Goal: Information Seeking & Learning: Learn about a topic

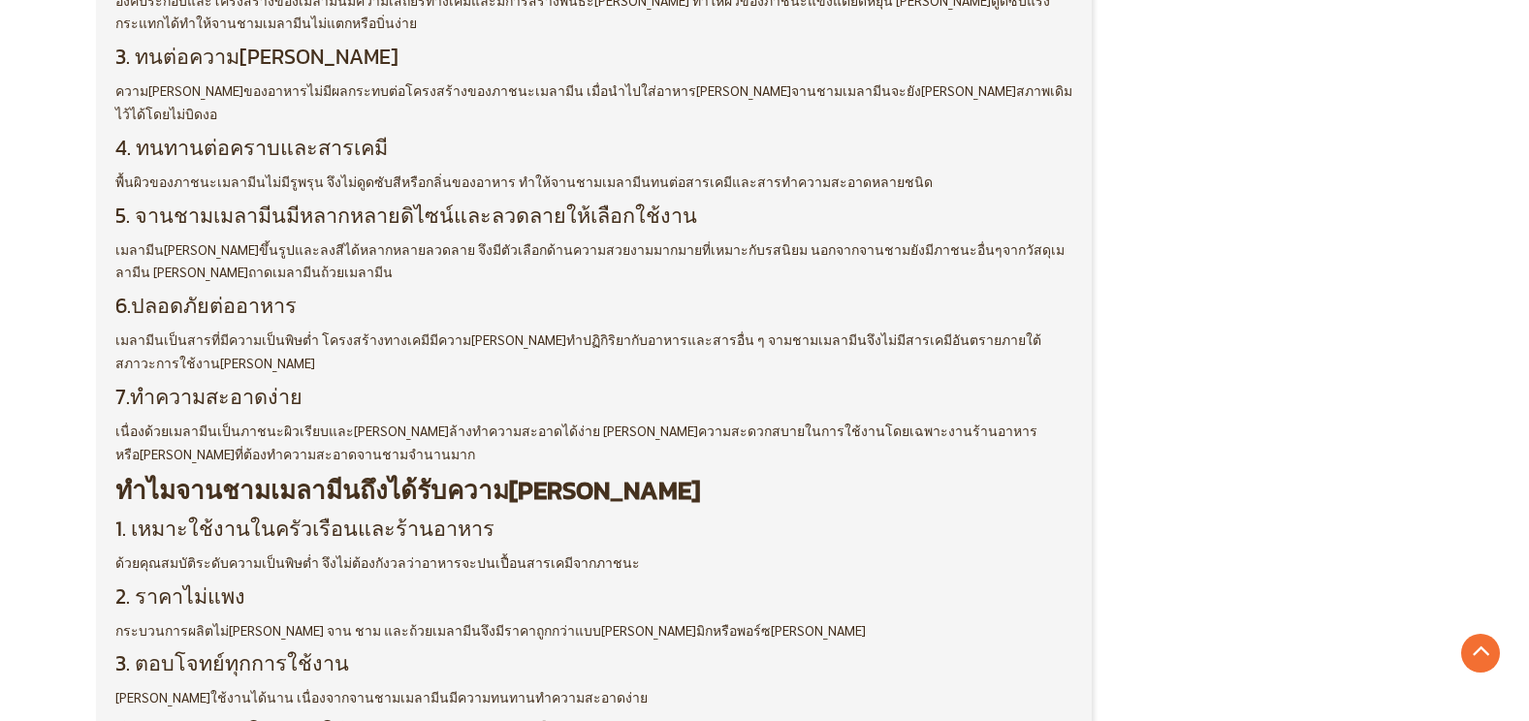
scroll to position [1357, 0]
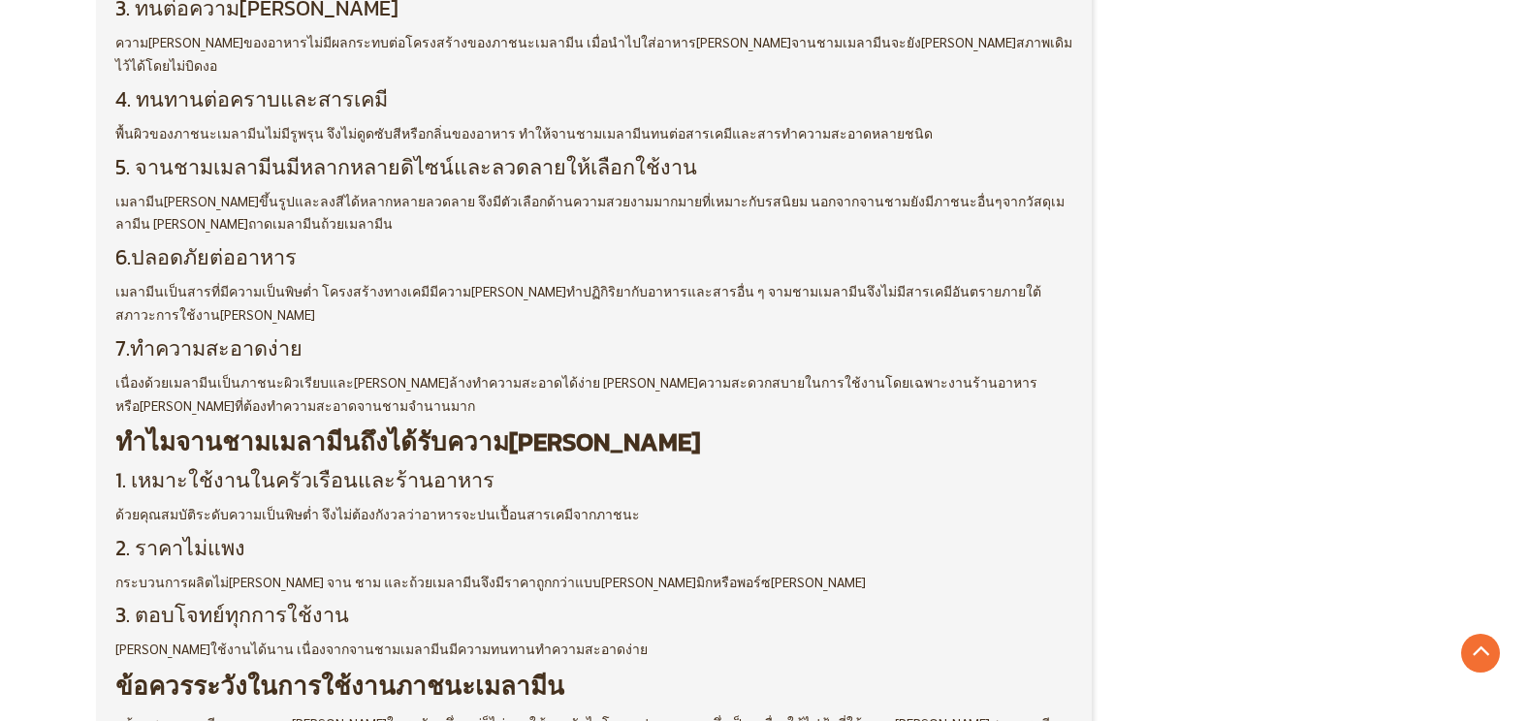
click at [308, 423] on strong "ทำไมจานชามเมลามีนถึงได้รับความ[PERSON_NAME]" at bounding box center [407, 442] width 585 height 38
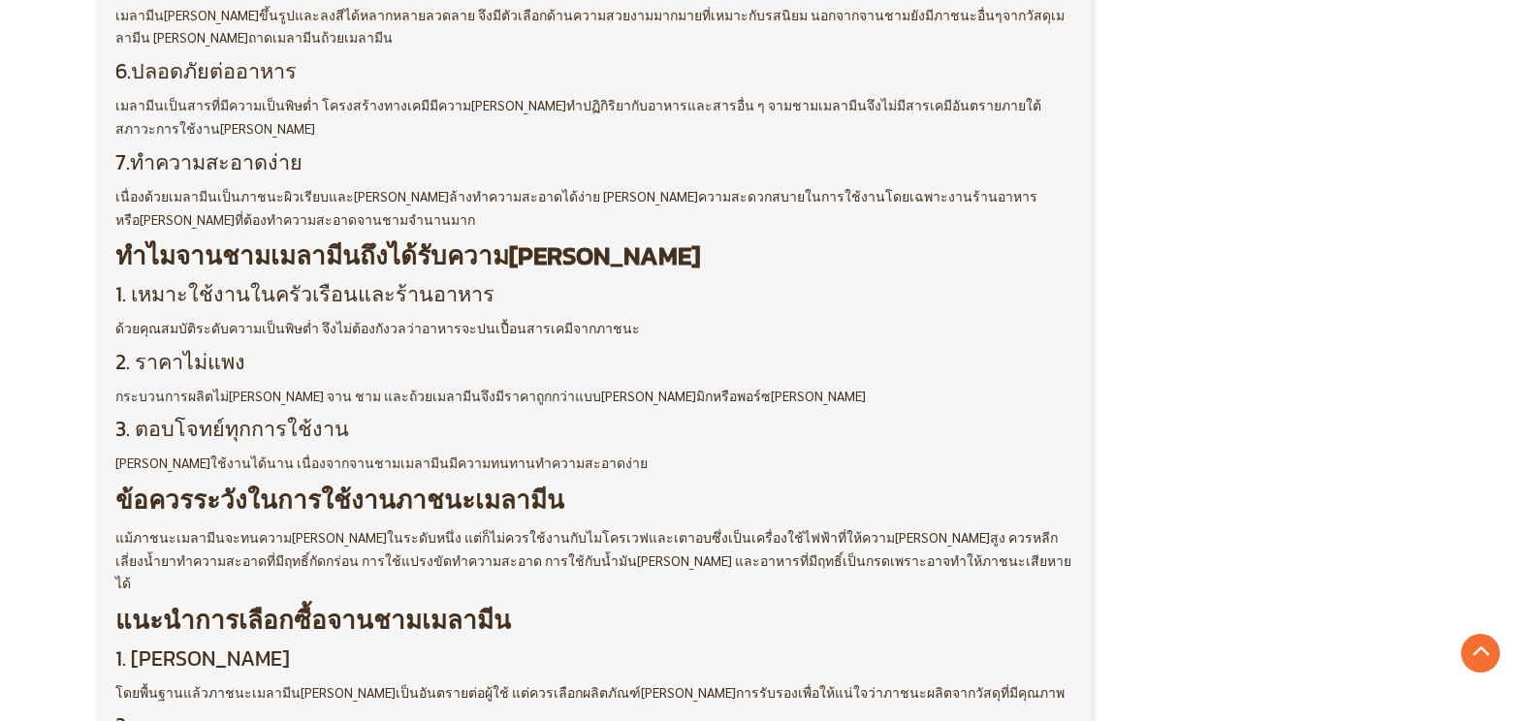
scroll to position [1551, 0]
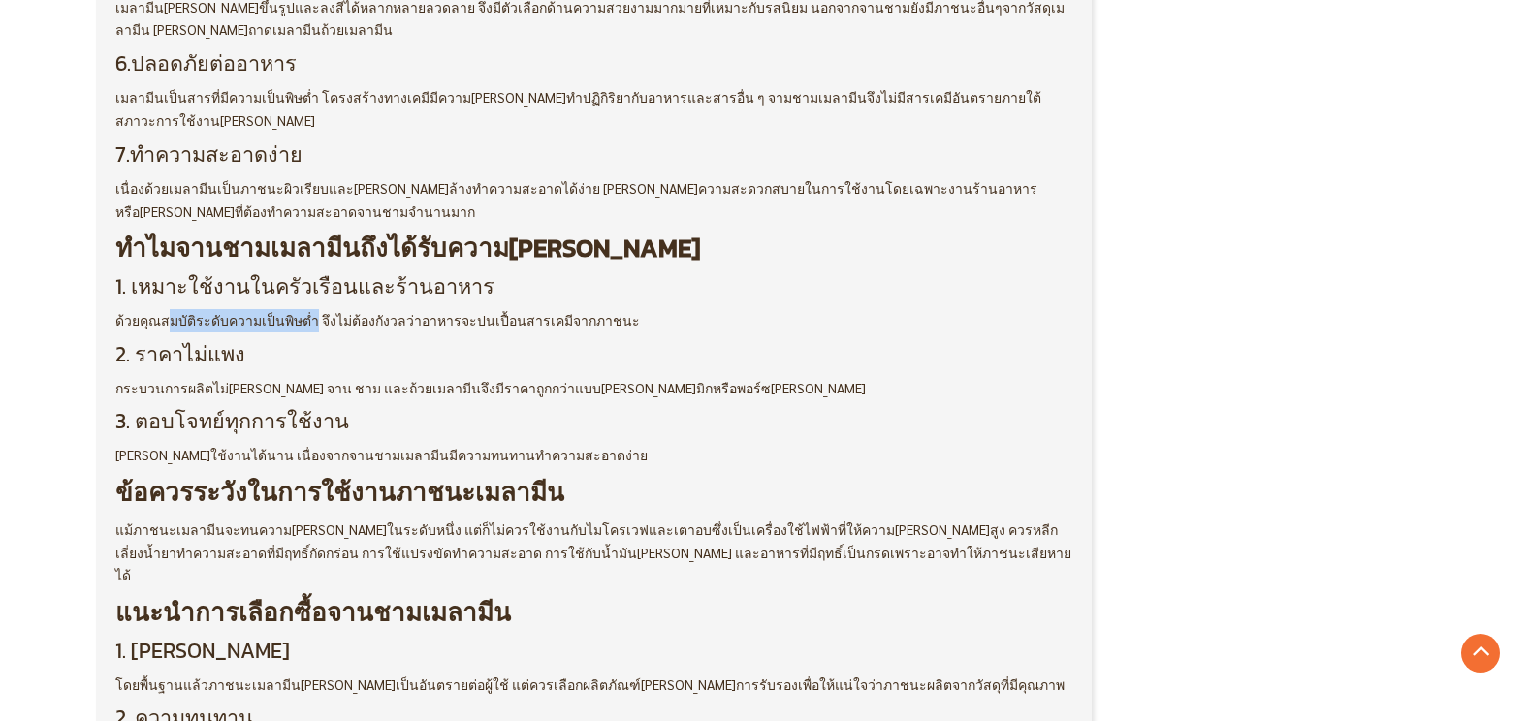
drag, startPoint x: 175, startPoint y: 277, endPoint x: 312, endPoint y: 269, distance: 137.9
click at [309, 311] on span "ด้วยคุณสมบัติระดับความเป็นพิษต่ำ จึงไม่ต้องกังวลว่าอาหารจะปนเปื้อนสารเคมีจากภาช…" at bounding box center [377, 319] width 524 height 17
drag, startPoint x: 312, startPoint y: 269, endPoint x: 354, endPoint y: 286, distance: 45.2
click at [354, 309] on p "ด้วยคุณสมบัติระดับความเป็นพิษต่ำ จึงไม่ต้องกังวลว่าอาหารจะปนเปื้อนสารเคมีจากภาช…" at bounding box center [594, 320] width 958 height 23
drag, startPoint x: 319, startPoint y: 281, endPoint x: 437, endPoint y: 265, distance: 119.4
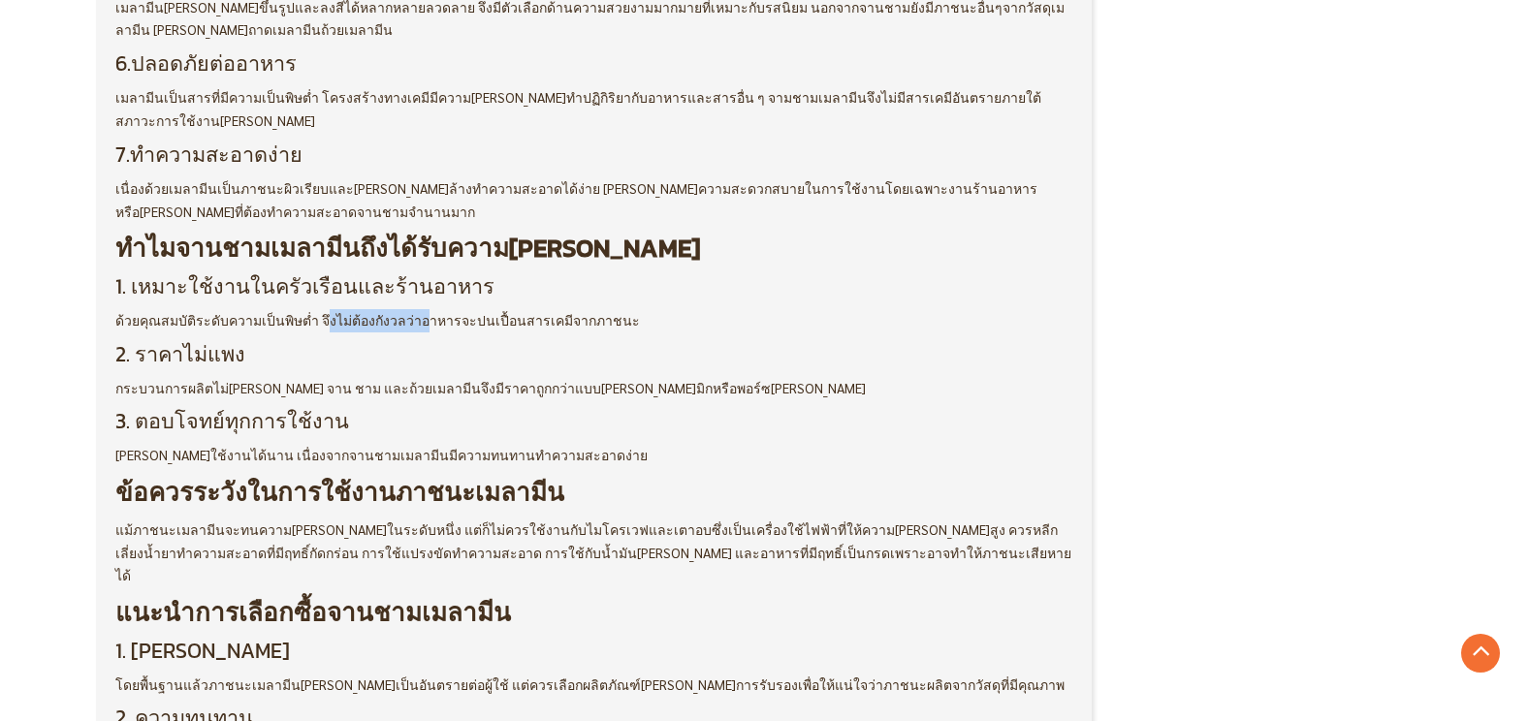
click at [433, 311] on span "ด้วยคุณสมบัติระดับความเป็นพิษต่ำ จึงไม่ต้องกังวลว่าอาหารจะปนเปื้อนสารเคมีจากภาช…" at bounding box center [377, 319] width 524 height 17
drag, startPoint x: 437, startPoint y: 265, endPoint x: 460, endPoint y: 303, distance: 44.7
click at [460, 342] on h3 "2. ราคาไม่แพง" at bounding box center [594, 354] width 958 height 25
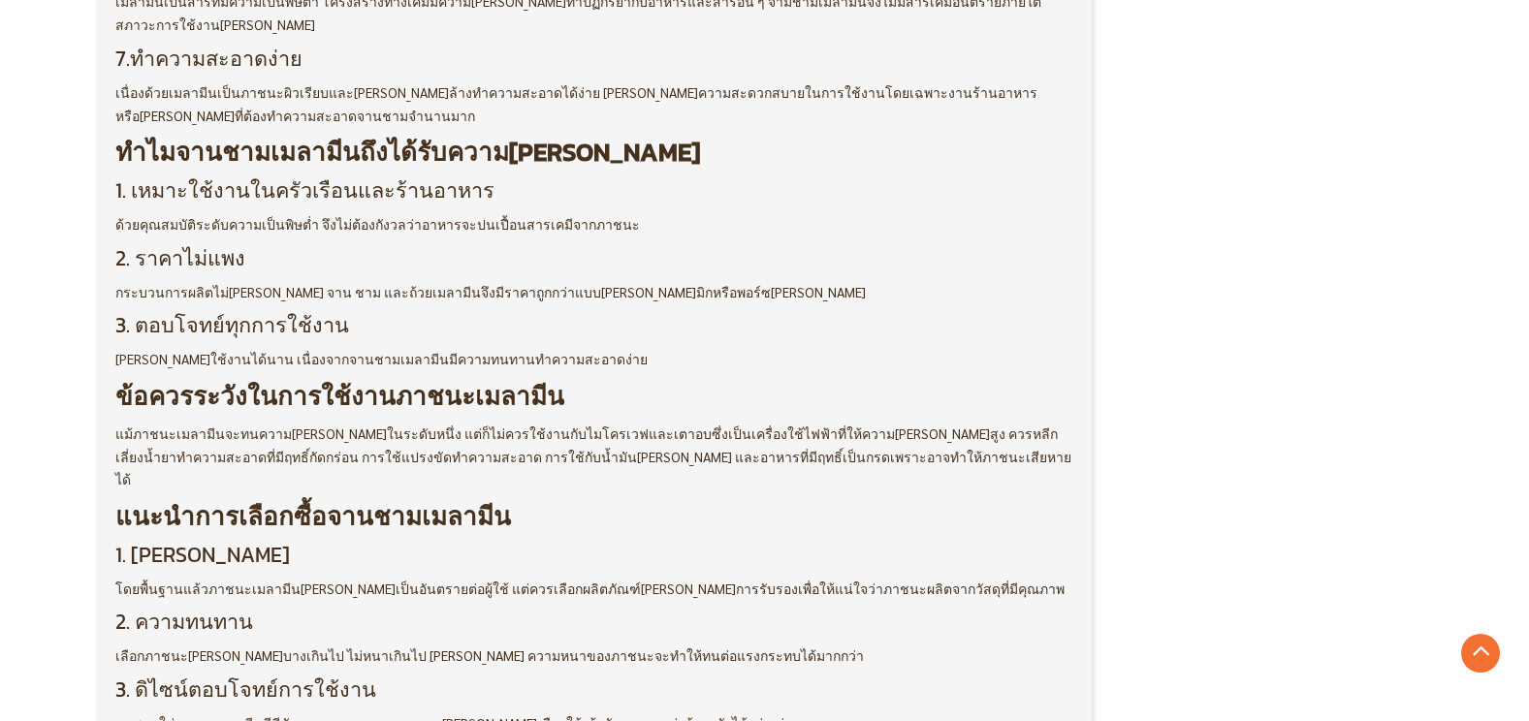
scroll to position [1648, 0]
drag, startPoint x: 197, startPoint y: 376, endPoint x: 368, endPoint y: 369, distance: 171.7
click at [368, 369] on div "จานชามเมลามีนกลายเป็นหนึ่งในตัวเลือกยอด[PERSON_NAME] สำหรับทั้งครัวเรือนและธุรก…" at bounding box center [594, 125] width 958 height 1731
drag, startPoint x: 368, startPoint y: 369, endPoint x: 399, endPoint y: 393, distance: 38.8
click at [399, 422] on p "แม้ภาชนะเมลามีนจะทนความ[PERSON_NAME]ในระดับหนึ่ง แต่ก็ไม่ควรใช้งานกับไมโครเวฟแล…" at bounding box center [594, 456] width 958 height 69
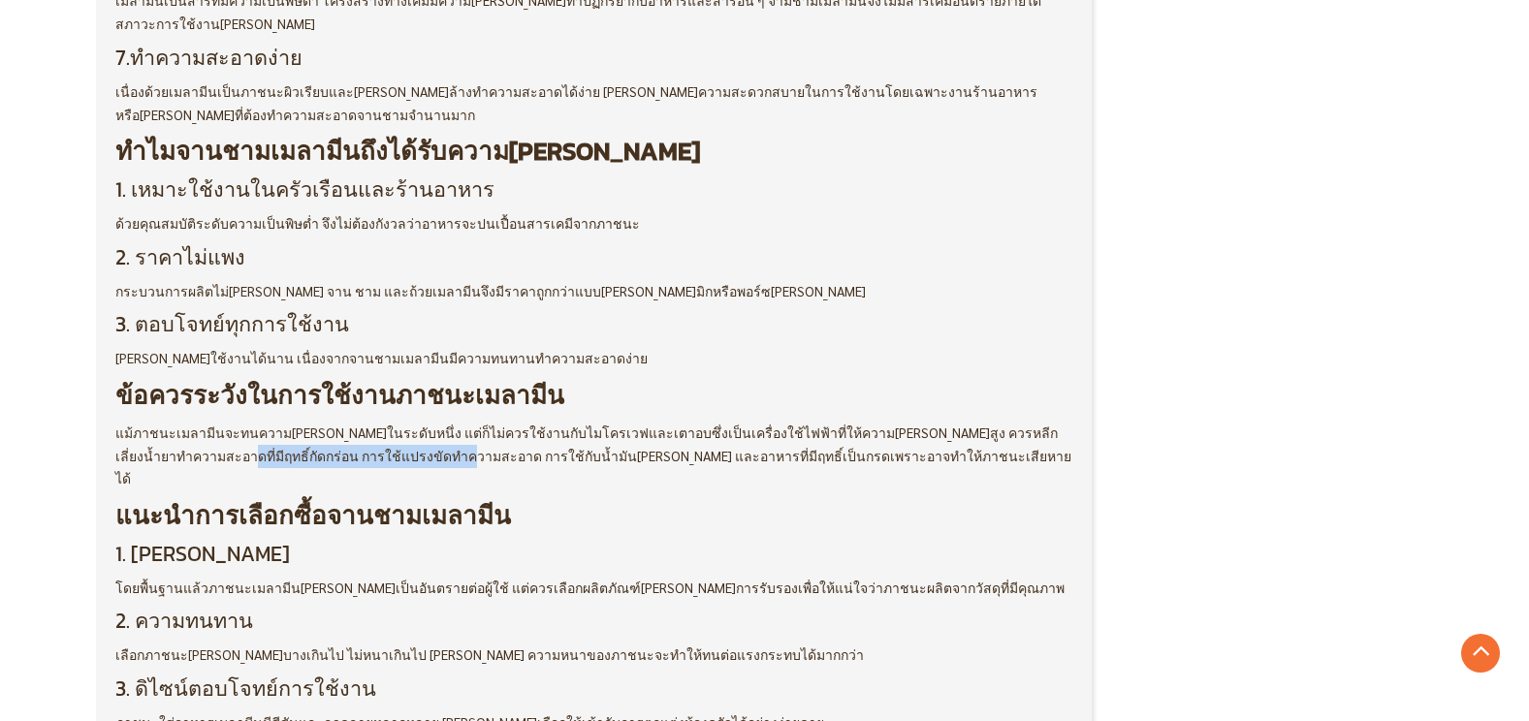
drag, startPoint x: 142, startPoint y: 404, endPoint x: 370, endPoint y: 400, distance: 228.8
click at [370, 422] on p "แม้ภาชนะเมลามีนจะทนความ[PERSON_NAME]ในระดับหนึ่ง แต่ก็ไม่ควรใช้งานกับไมโครเวฟแล…" at bounding box center [594, 456] width 958 height 69
drag, startPoint x: 370, startPoint y: 400, endPoint x: 383, endPoint y: 433, distance: 35.3
click at [423, 496] on strong "แนะนำการเลือกซื้อจานชามเมลามีน" at bounding box center [313, 515] width 396 height 38
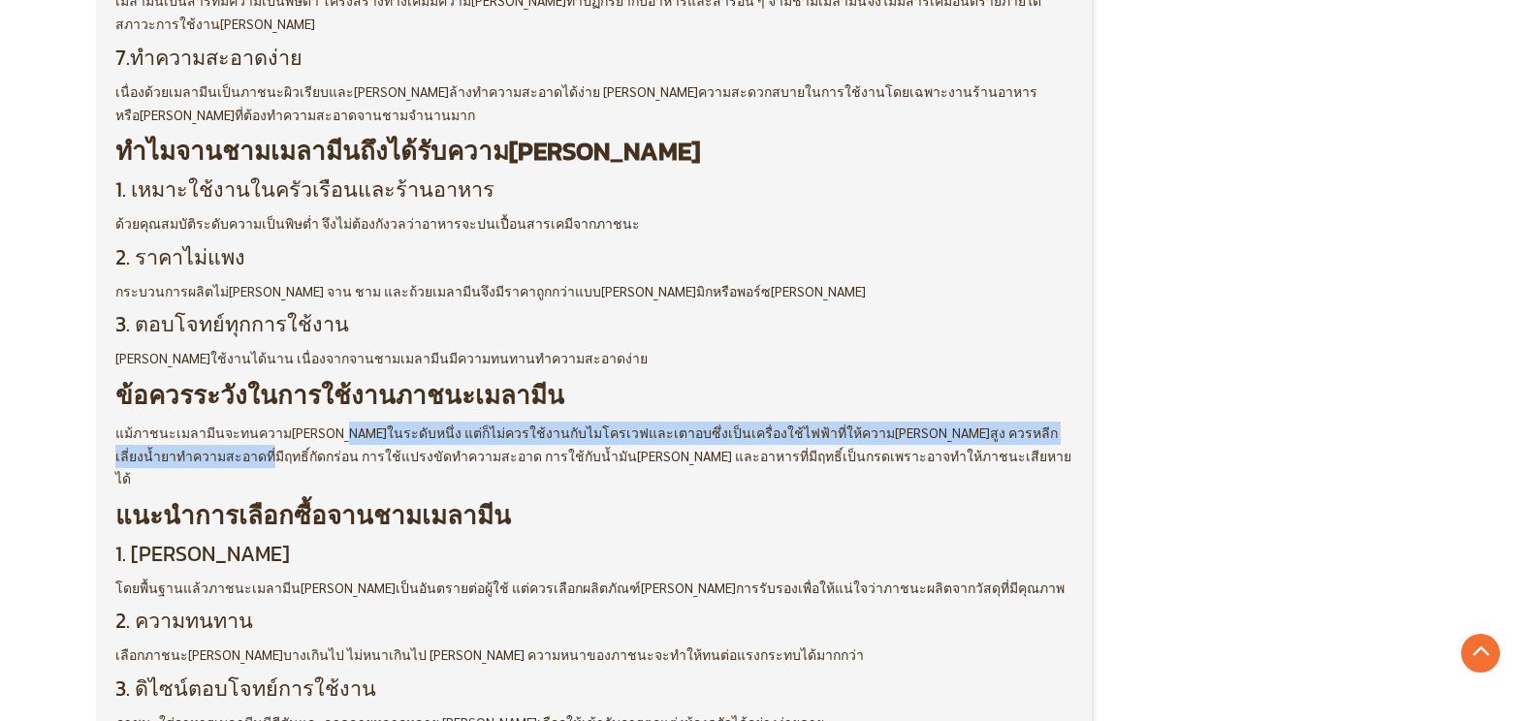
drag, startPoint x: 161, startPoint y: 413, endPoint x: 376, endPoint y: 398, distance: 215.7
click at [372, 422] on p "แม้ภาชนะเมลามีนจะทนความ[PERSON_NAME]ในระดับหนึ่ง แต่ก็ไม่ควรใช้งานกับไมโครเวฟแล…" at bounding box center [594, 456] width 958 height 69
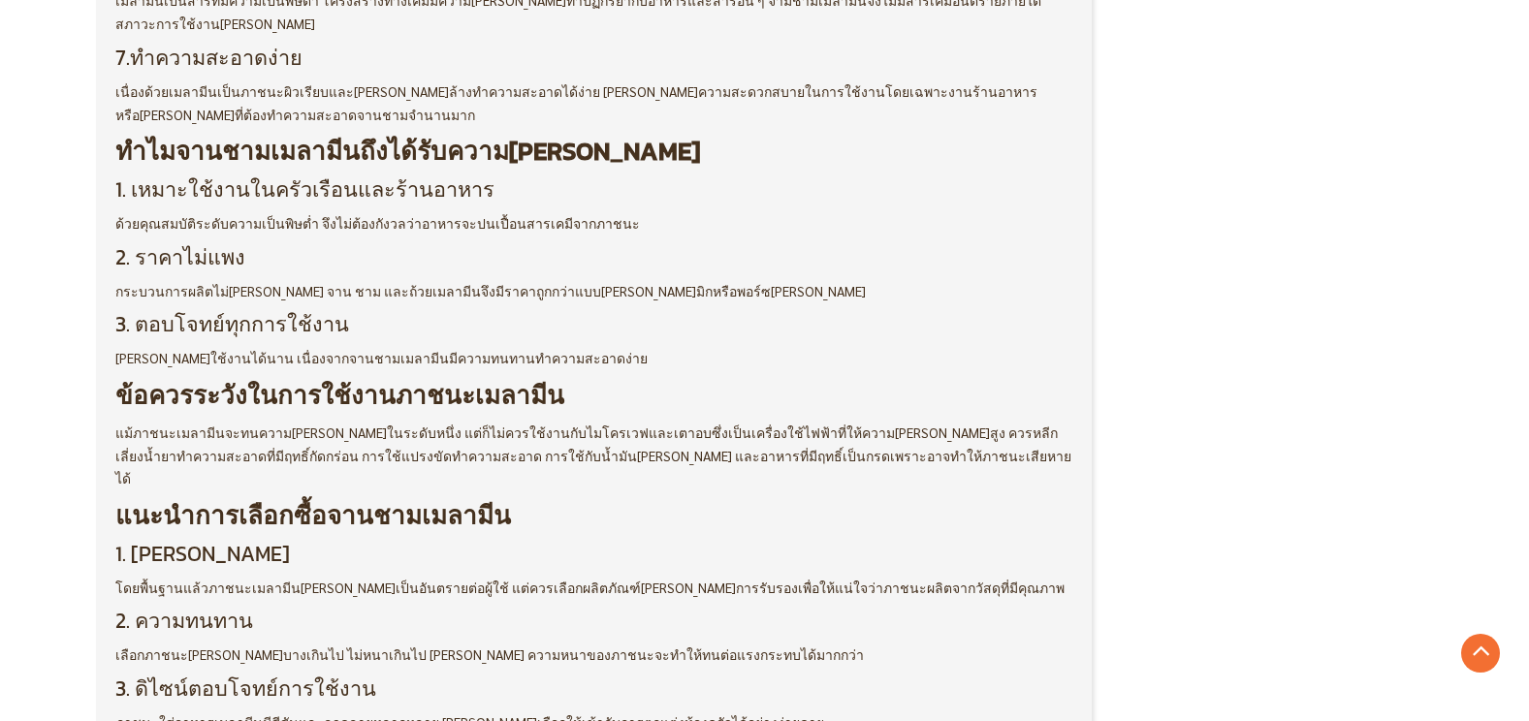
drag, startPoint x: 376, startPoint y: 398, endPoint x: 447, endPoint y: 411, distance: 71.9
click at [447, 422] on p "แม้ภาชนะเมลามีนจะทนความ[PERSON_NAME]ในระดับหนึ่ง แต่ก็ไม่ควรใช้งานกับไมโครเวฟแล…" at bounding box center [594, 456] width 958 height 69
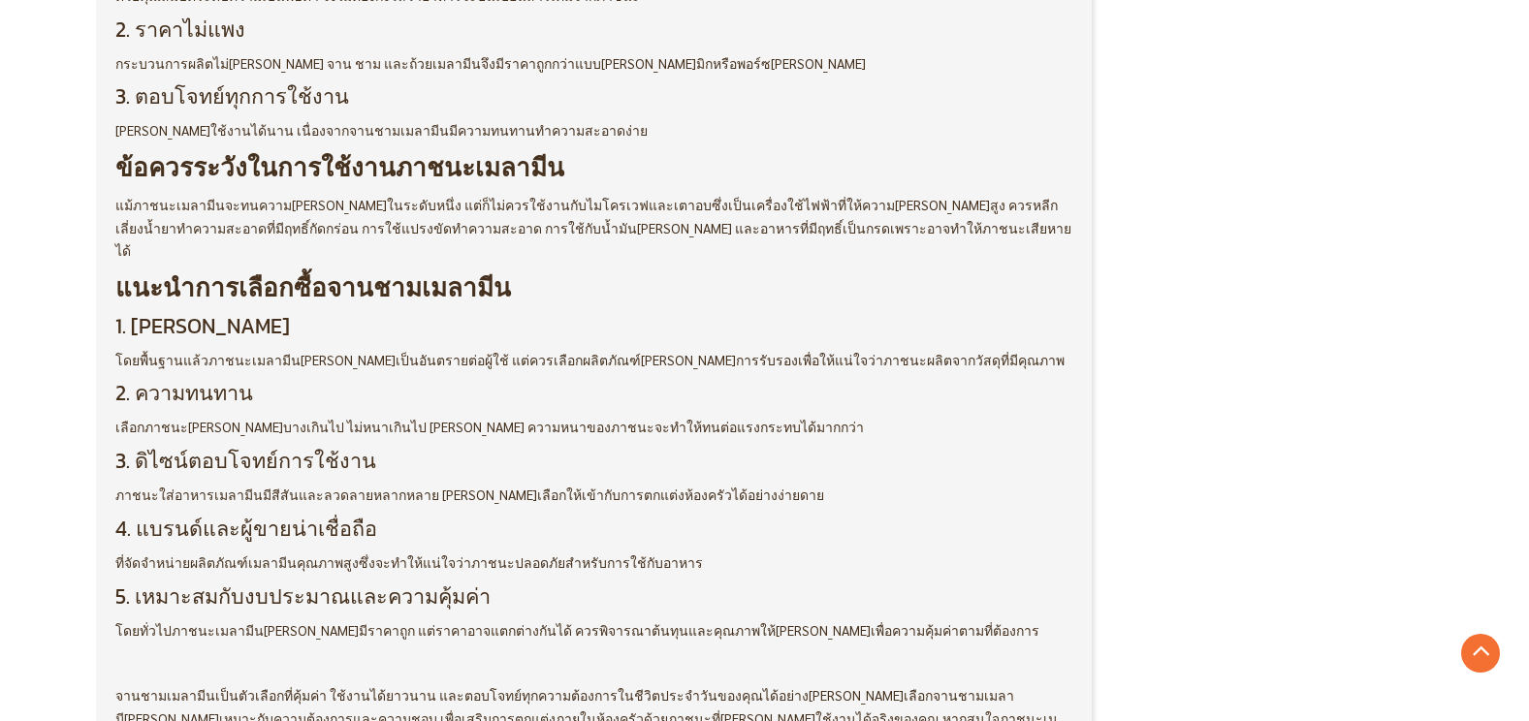
scroll to position [1842, 0]
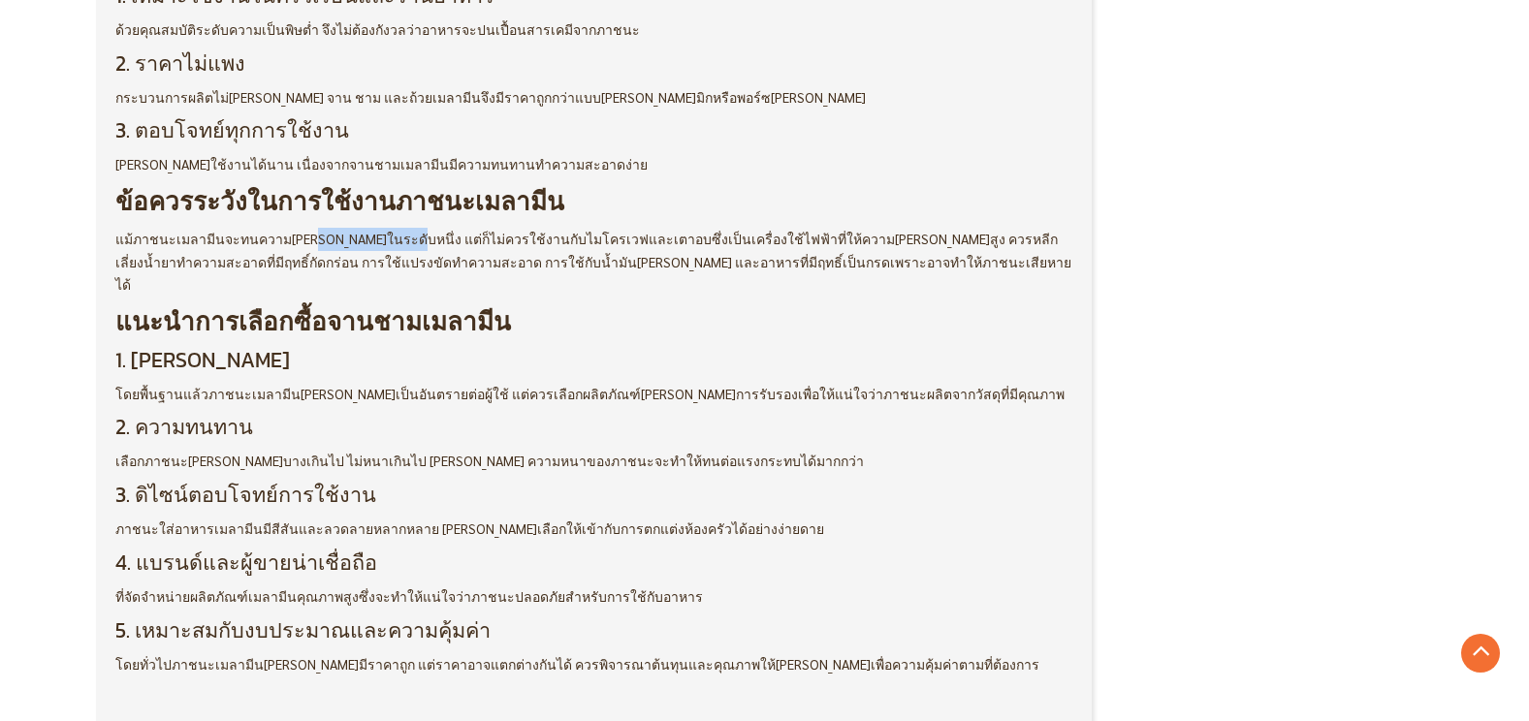
drag, startPoint x: 314, startPoint y: 193, endPoint x: 397, endPoint y: 189, distance: 82.5
click at [392, 228] on p "แม้ภาชนะเมลามีนจะทนความ[PERSON_NAME]ในระดับหนึ่ง แต่ก็ไม่ควรใช้งานกับไมโครเวฟแล…" at bounding box center [594, 262] width 958 height 69
drag, startPoint x: 397, startPoint y: 189, endPoint x: 506, endPoint y: 207, distance: 111.1
click at [506, 228] on p "แม้ภาชนะเมลามีนจะทนความ[PERSON_NAME]ในระดับหนึ่ง แต่ก็ไม่ควรใช้งานกับไมโครเวฟแล…" at bounding box center [594, 262] width 958 height 69
drag, startPoint x: 415, startPoint y: 192, endPoint x: 468, endPoint y: 192, distance: 53.3
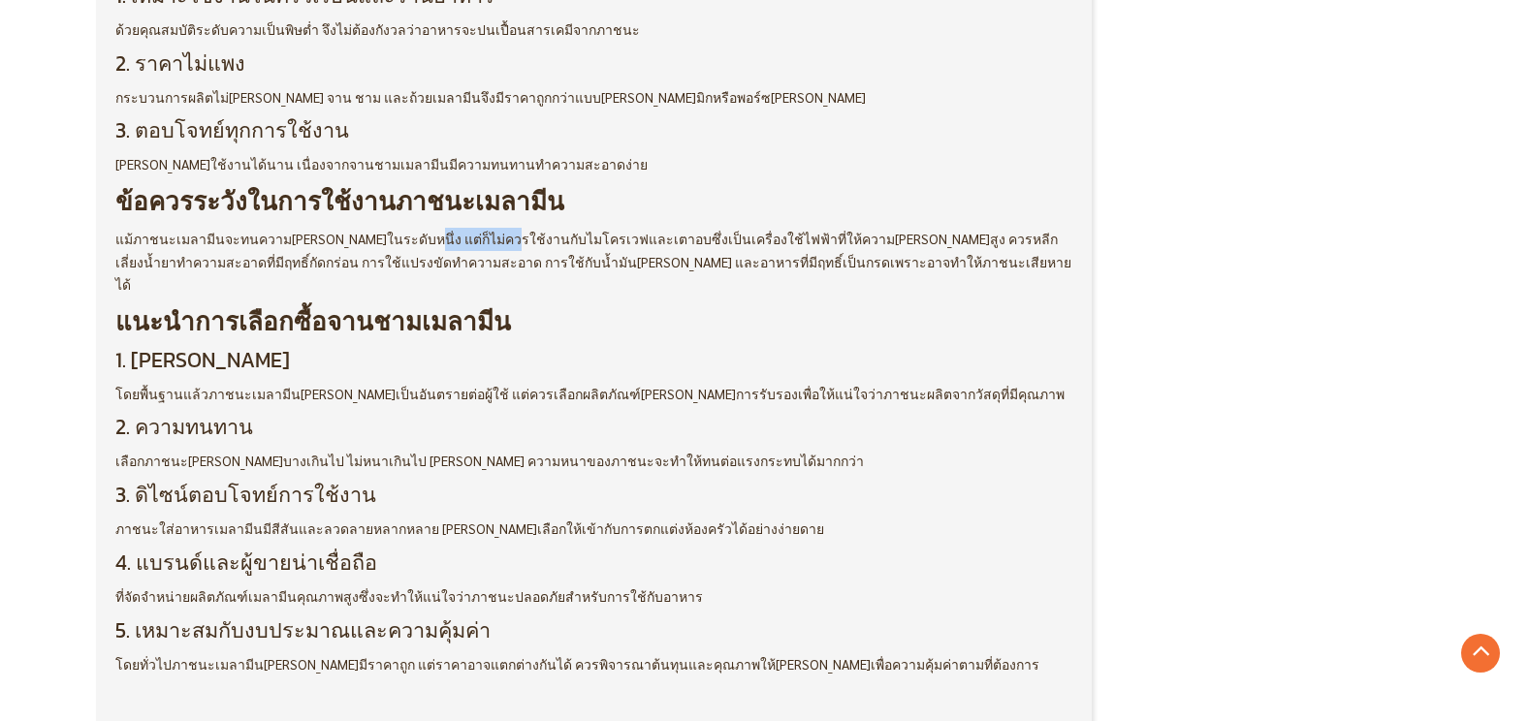
click at [468, 228] on p "แม้ภาชนะเมลามีนจะทนความ[PERSON_NAME]ในระดับหนึ่ง แต่ก็ไม่ควรใช้งานกับไมโครเวฟแล…" at bounding box center [594, 262] width 958 height 69
drag, startPoint x: 468, startPoint y: 192, endPoint x: 507, endPoint y: 201, distance: 39.7
click at [507, 228] on p "แม้ภาชนะเมลามีนจะทนความ[PERSON_NAME]ในระดับหนึ่ง แต่ก็ไม่ควรใช้งานกับไมโครเวฟแล…" at bounding box center [594, 262] width 958 height 69
drag, startPoint x: 507, startPoint y: 201, endPoint x: 563, endPoint y: 203, distance: 56.3
click at [563, 228] on p "แม้ภาชนะเมลามีนจะทนความ[PERSON_NAME]ในระดับหนึ่ง แต่ก็ไม่ควรใช้งานกับไมโครเวฟแล…" at bounding box center [594, 262] width 958 height 69
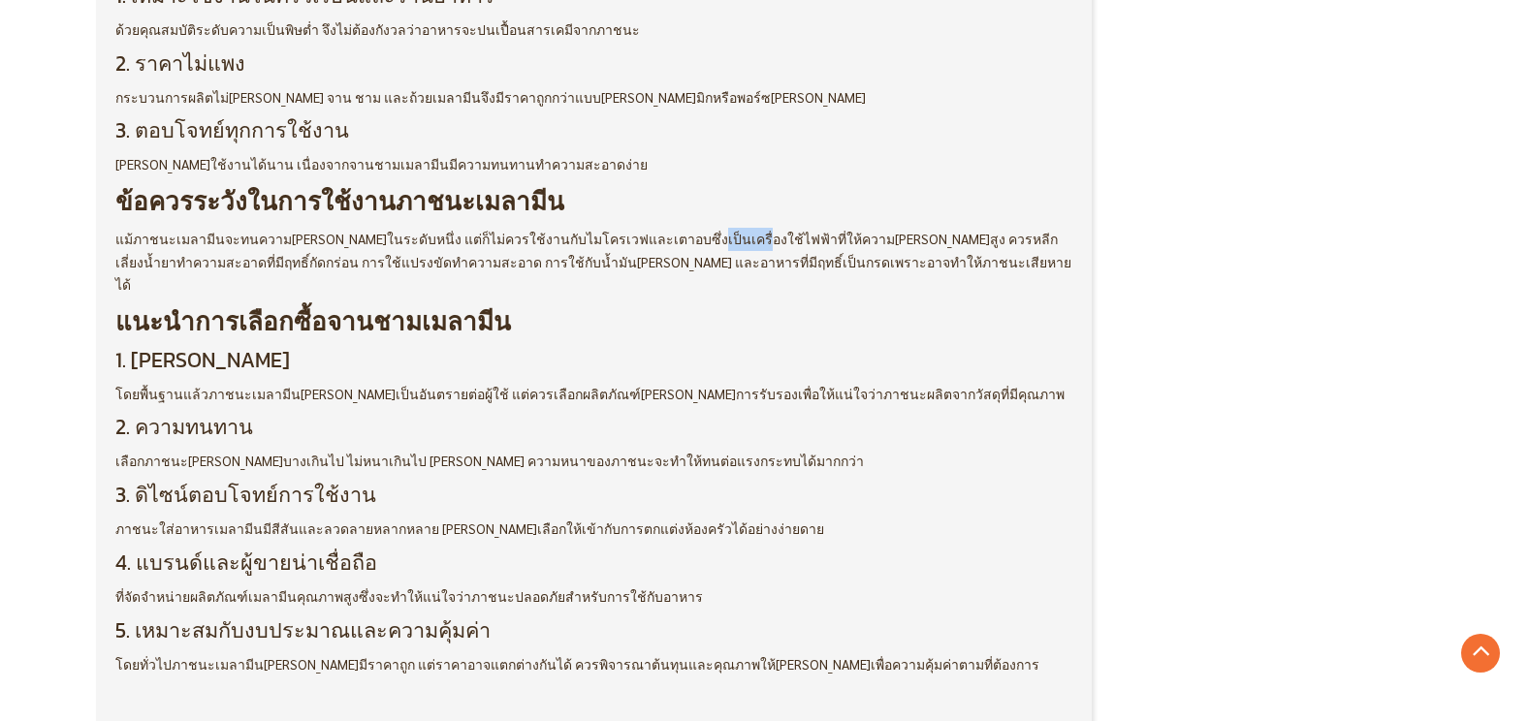
drag, startPoint x: 666, startPoint y: 201, endPoint x: 694, endPoint y: 205, distance: 28.4
click at [694, 228] on p "แม้ภาชนะเมลามีนจะทนความ[PERSON_NAME]ในระดับหนึ่ง แต่ก็ไม่ควรใช้งานกับไมโครเวฟแล…" at bounding box center [594, 262] width 958 height 69
drag, startPoint x: 694, startPoint y: 205, endPoint x: 742, endPoint y: 225, distance: 51.7
click at [742, 228] on p "แม้ภาชนะเมลามีนจะทนความ[PERSON_NAME]ในระดับหนึ่ง แต่ก็ไม่ควรใช้งานกับไมโครเวฟแล…" at bounding box center [594, 262] width 958 height 69
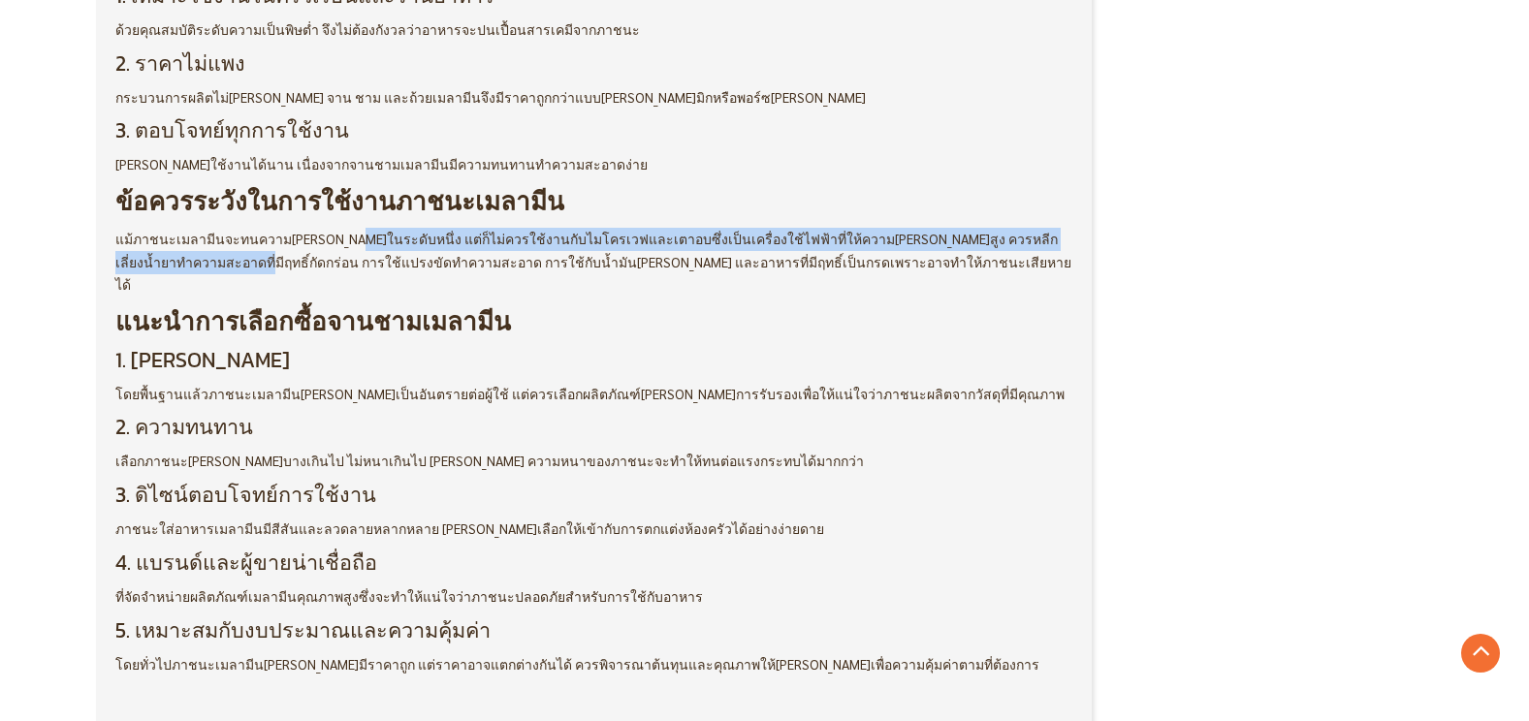
drag, startPoint x: 160, startPoint y: 208, endPoint x: 377, endPoint y: 182, distance: 218.7
click at [377, 228] on p "แม้ภาชนะเมลามีนจะทนความ[PERSON_NAME]ในระดับหนึ่ง แต่ก็ไม่ควรใช้งานกับไมโครเวฟแล…" at bounding box center [594, 262] width 958 height 69
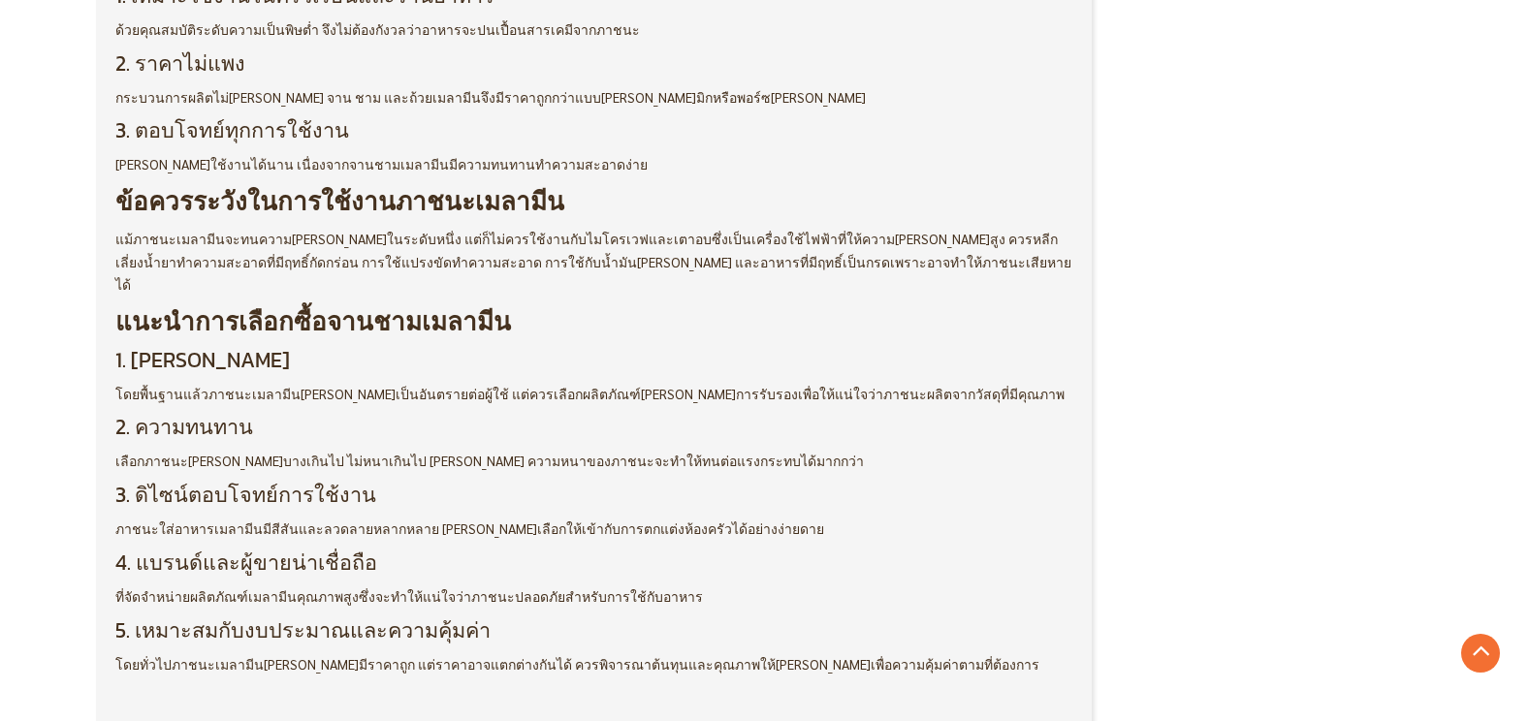
drag, startPoint x: 377, startPoint y: 182, endPoint x: 449, endPoint y: 208, distance: 76.4
click at [449, 228] on p "แม้ภาชนะเมลามีนจะทนความ[PERSON_NAME]ในระดับหนึ่ง แต่ก็ไม่ควรใช้งานกับไมโครเวฟแล…" at bounding box center [594, 262] width 958 height 69
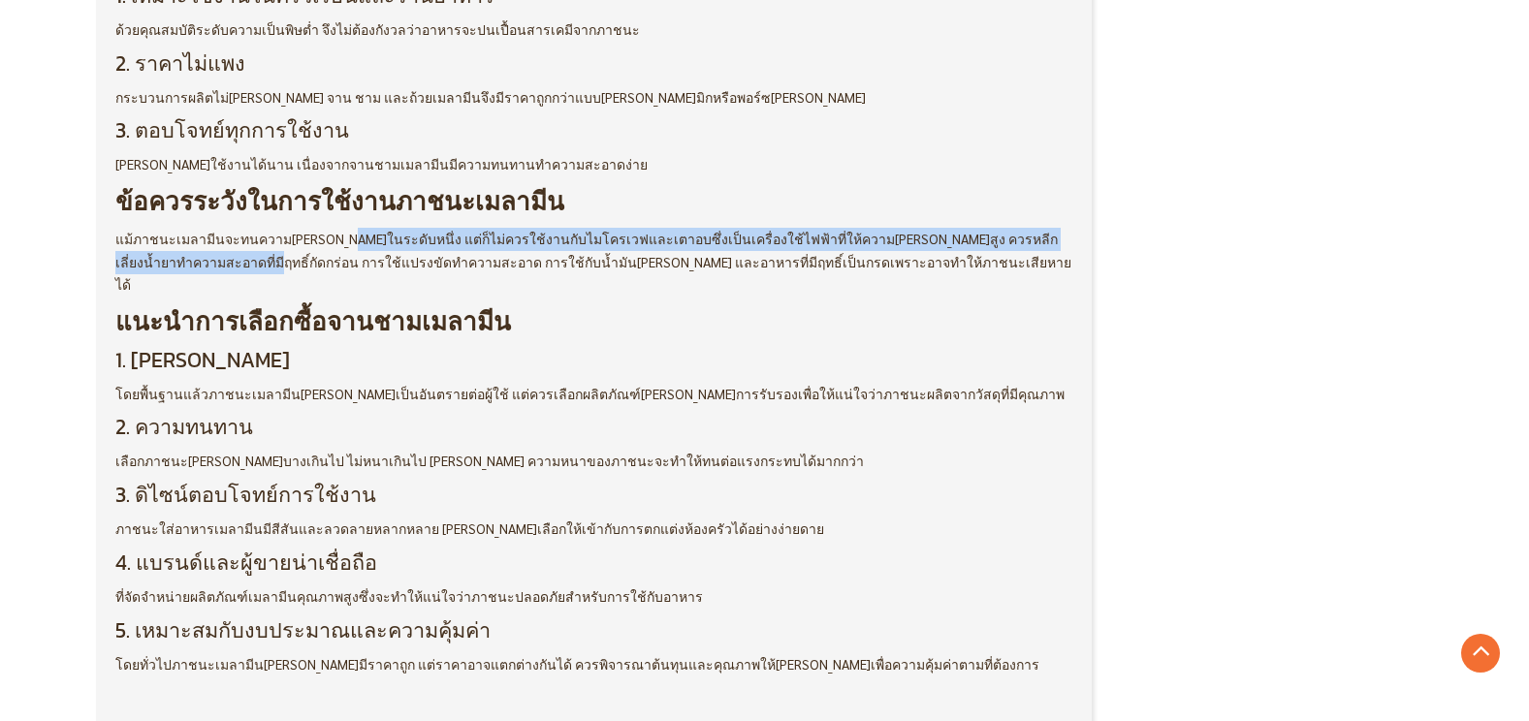
drag, startPoint x: 174, startPoint y: 216, endPoint x: 373, endPoint y: 203, distance: 200.2
click at [366, 228] on p "แม้ภาชนะเมลามีนจะทนความ[PERSON_NAME]ในระดับหนึ่ง แต่ก็ไม่ควรใช้งานกับไมโครเวฟแล…" at bounding box center [594, 262] width 958 height 69
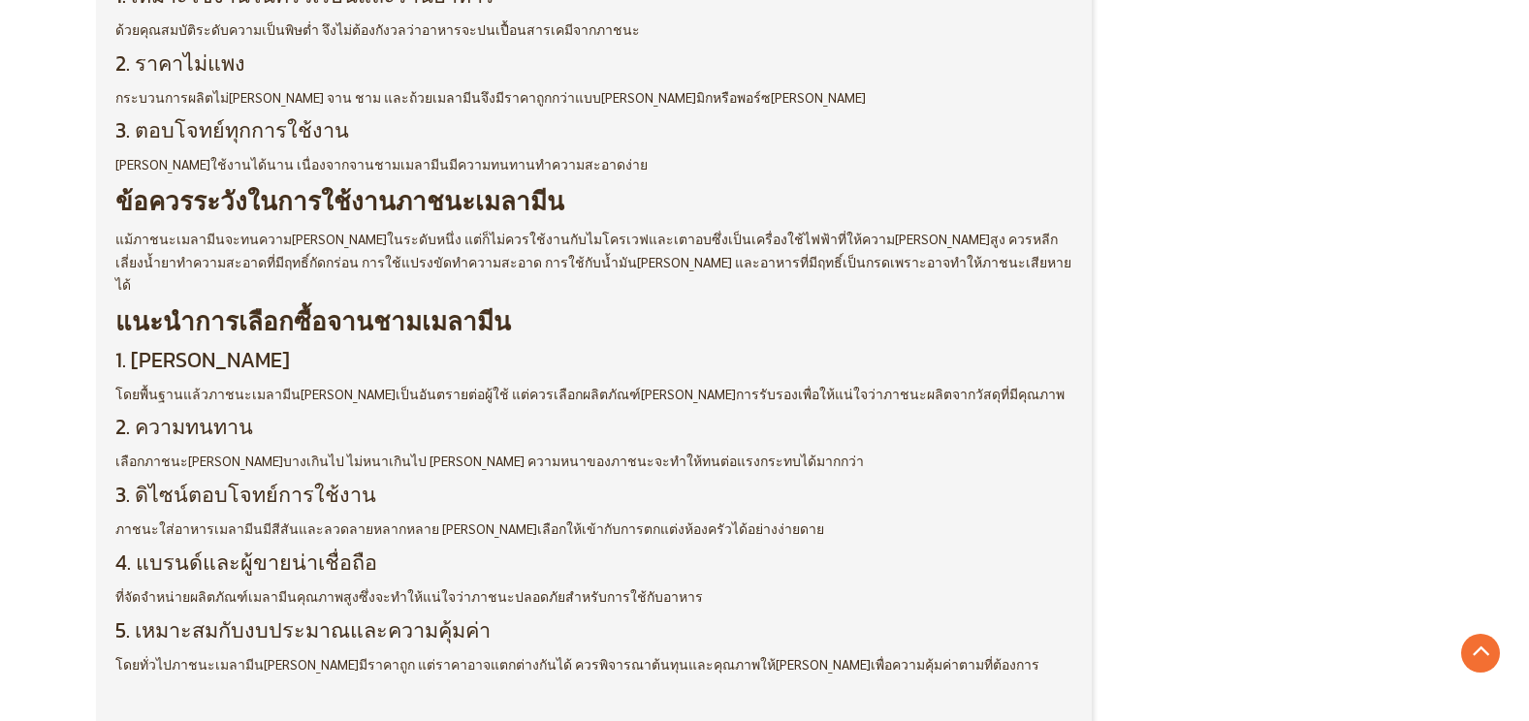
drag, startPoint x: 373, startPoint y: 203, endPoint x: 421, endPoint y: 221, distance: 51.0
click at [421, 228] on p "แม้ภาชนะเมลามีนจะทนความ[PERSON_NAME]ในระดับหนึ่ง แต่ก็ไม่ควรใช้งานกับไมโครเวฟแล…" at bounding box center [594, 262] width 958 height 69
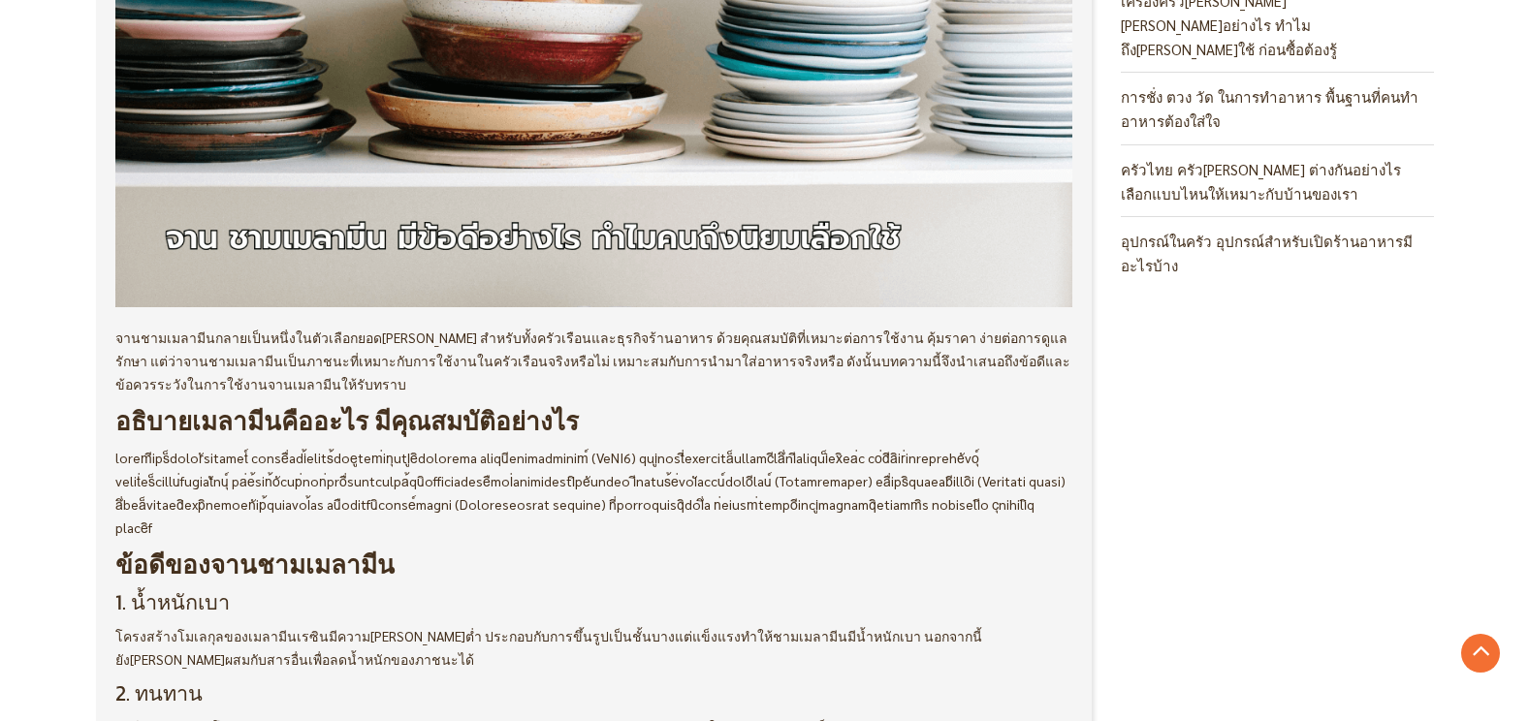
scroll to position [388, 0]
